Goal: Transaction & Acquisition: Purchase product/service

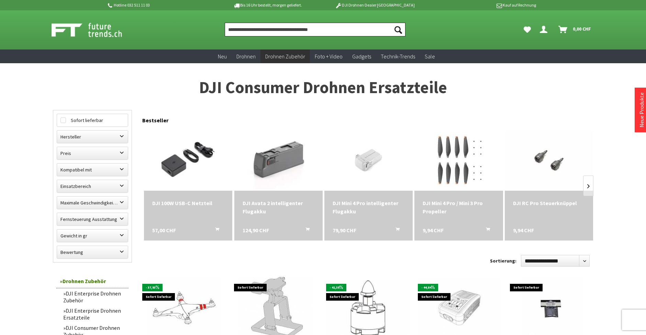
click at [262, 30] on input "Produkt, Marke, Kategorie, EAN, Artikelnummer…" at bounding box center [315, 30] width 181 height 14
click at [76, 133] on label "Hersteller" at bounding box center [92, 137] width 71 height 12
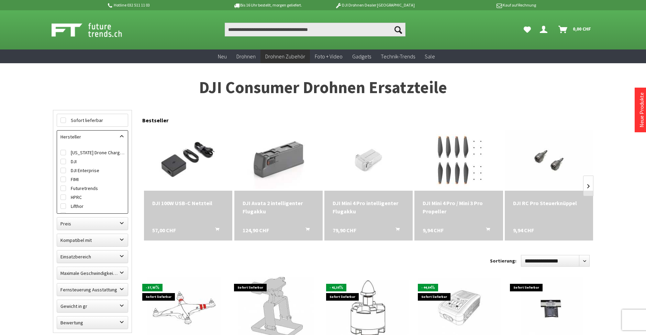
drag, startPoint x: 25, startPoint y: 145, endPoint x: 30, endPoint y: 153, distance: 9.5
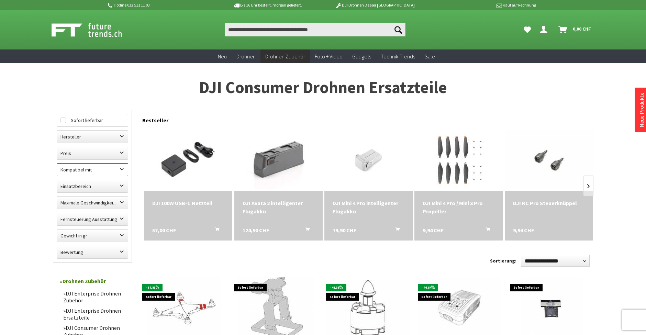
click at [82, 168] on label "Kompatibel mit" at bounding box center [92, 170] width 71 height 12
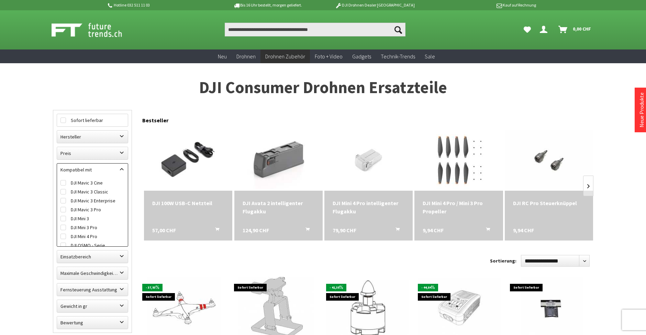
scroll to position [97, 0]
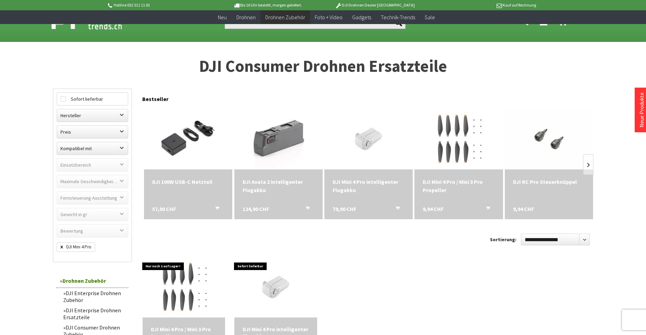
scroll to position [7, 0]
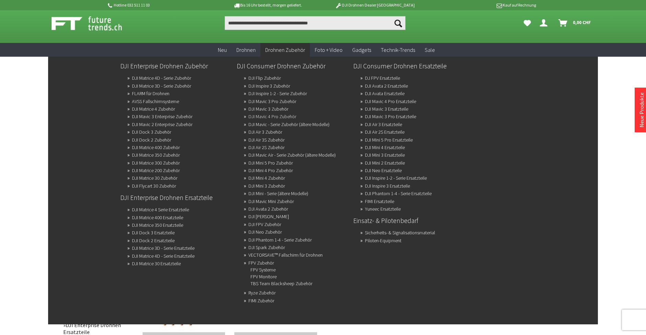
click at [272, 114] on link "DJI Mavic 4 Pro Zubehör" at bounding box center [272, 117] width 48 height 10
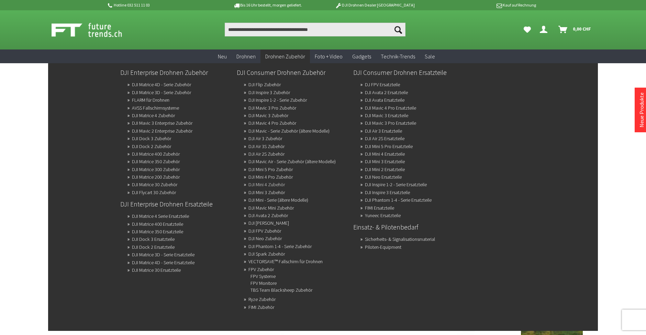
click at [266, 184] on link "DJI Mini 4 Zubehör" at bounding box center [266, 185] width 36 height 10
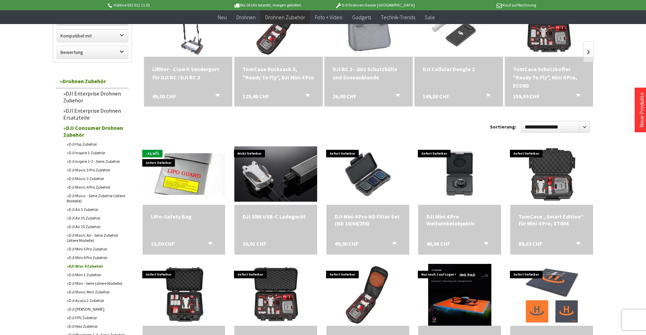
scroll to position [133, 0]
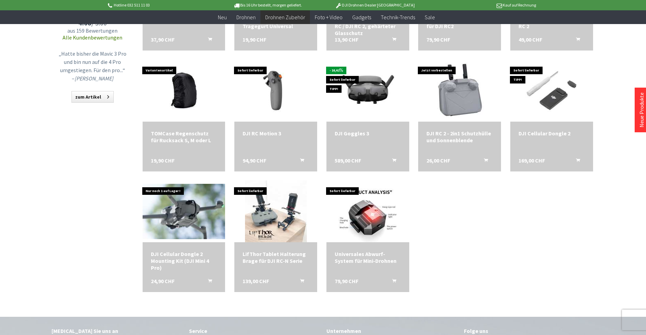
scroll to position [569, 0]
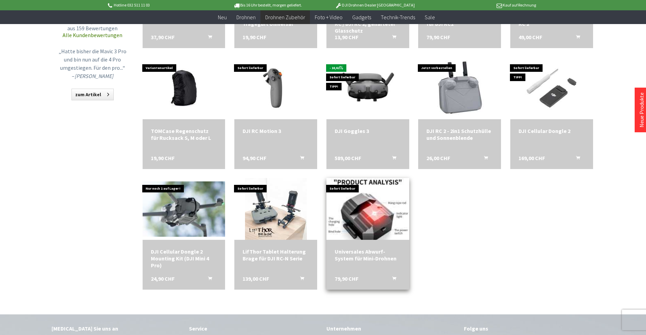
click at [359, 202] on img at bounding box center [368, 209] width 82 height 87
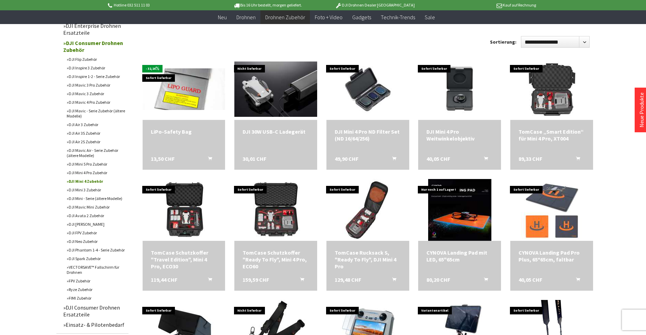
scroll to position [199, 0]
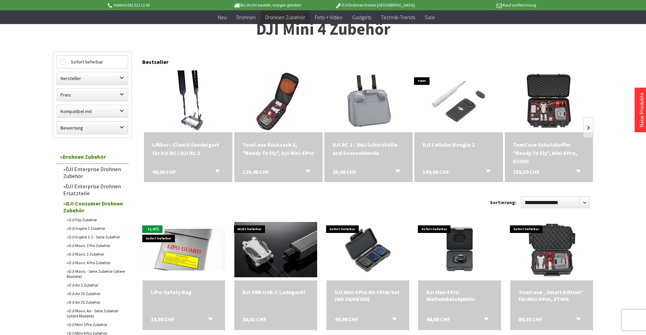
scroll to position [47, 0]
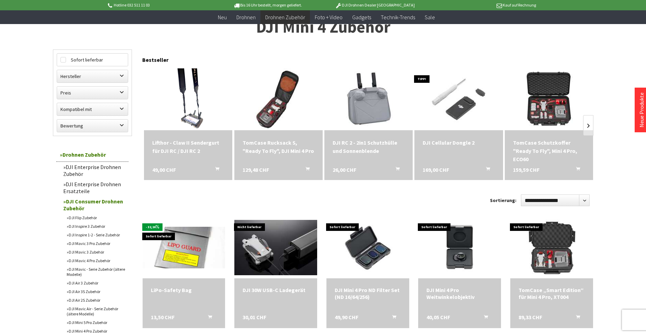
scroll to position [159, 0]
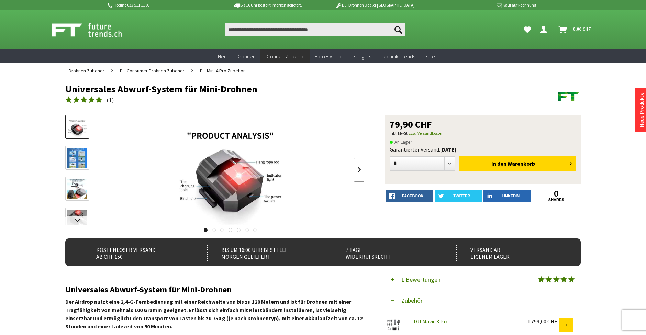
click at [357, 170] on link at bounding box center [359, 170] width 10 height 24
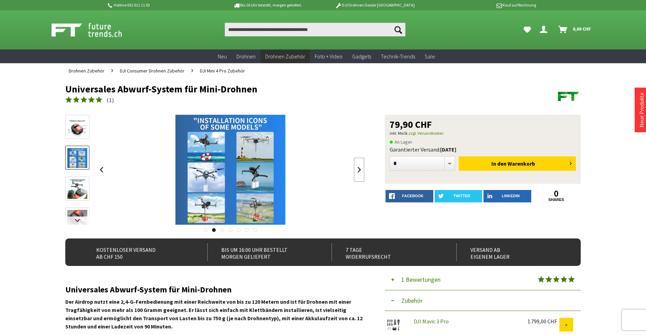
click at [356, 172] on link at bounding box center [359, 170] width 10 height 24
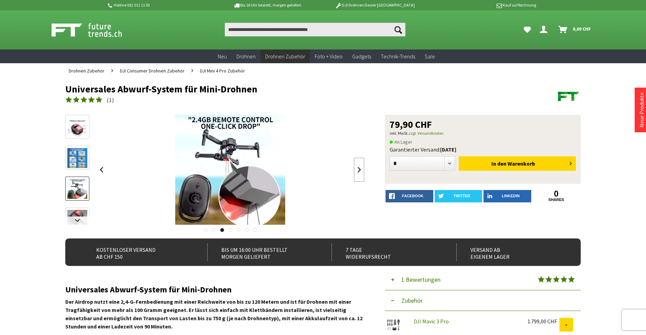
click at [356, 172] on link at bounding box center [359, 170] width 10 height 24
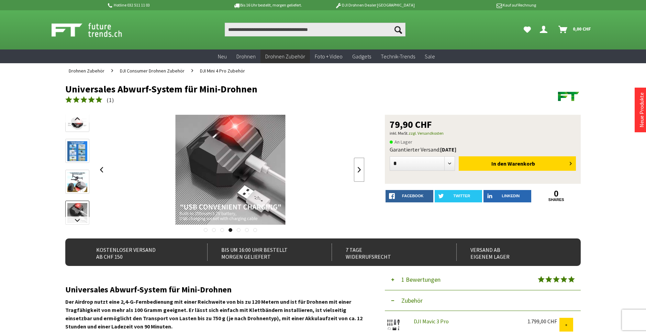
click at [357, 173] on link at bounding box center [359, 170] width 10 height 24
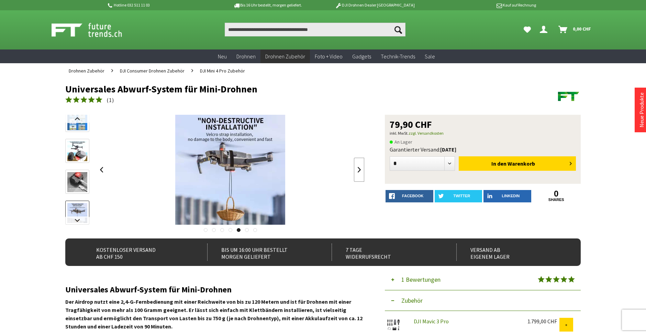
click at [357, 173] on link at bounding box center [359, 170] width 10 height 24
